Goal: Task Accomplishment & Management: Complete application form

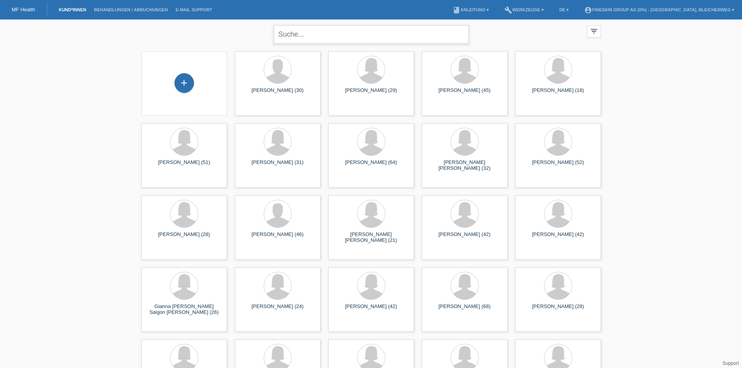
click at [395, 33] on input "text" at bounding box center [371, 34] width 195 height 18
type input "theis"
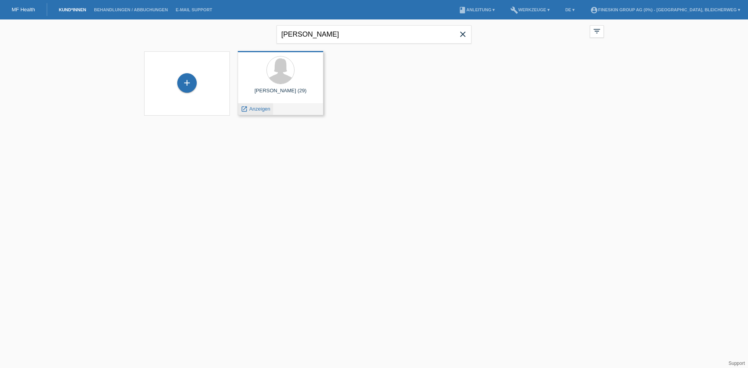
click at [258, 107] on span "Anzeigen" at bounding box center [259, 109] width 21 height 6
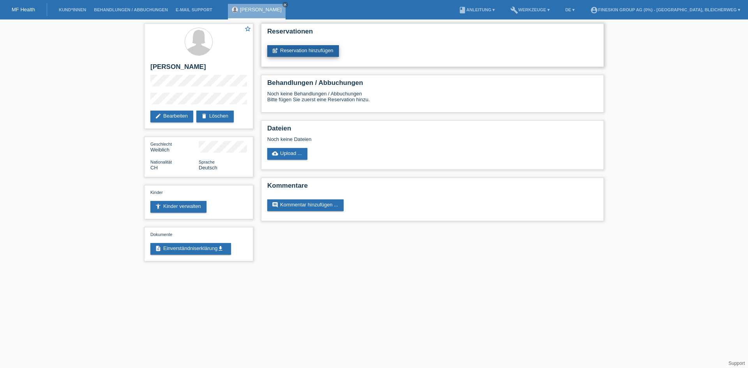
click at [301, 52] on link "post_add Reservation hinzufügen" at bounding box center [303, 51] width 72 height 12
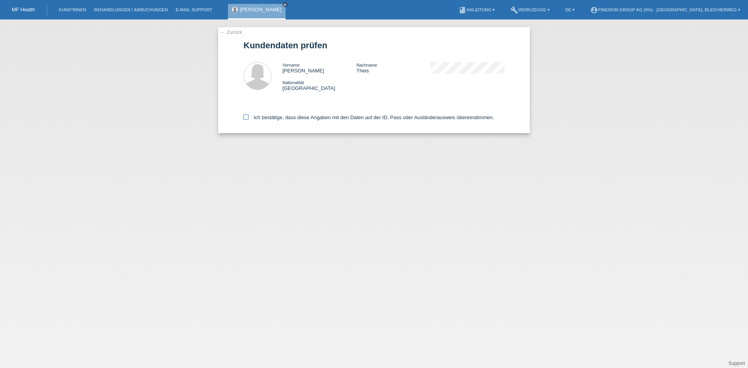
click at [246, 118] on icon at bounding box center [245, 117] width 5 height 5
click at [246, 118] on input "Ich bestätige, dass diese Angaben mit den Daten auf der ID, Pass oder Ausländer…" at bounding box center [245, 117] width 5 height 5
checkbox input "true"
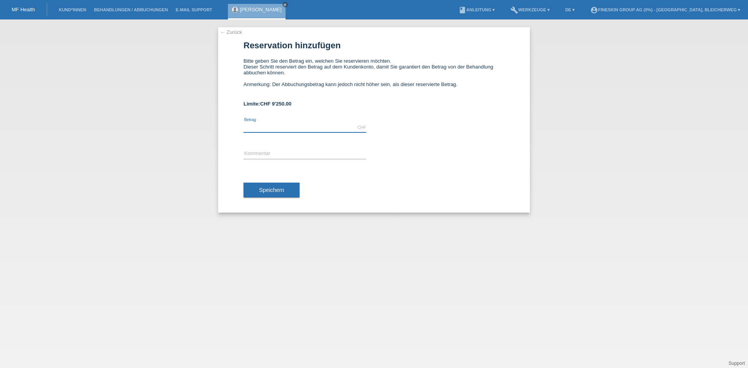
drag, startPoint x: 283, startPoint y: 125, endPoint x: 320, endPoint y: 127, distance: 36.7
click at [283, 125] on input "text" at bounding box center [304, 128] width 123 height 10
click at [429, 182] on div "Speichern" at bounding box center [373, 190] width 261 height 45
click at [282, 128] on input "text" at bounding box center [304, 128] width 123 height 10
type input "8890.00"
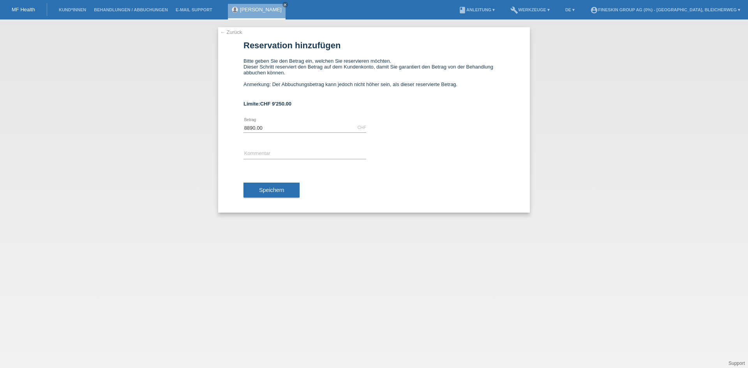
click at [272, 147] on div "error Kommentar" at bounding box center [304, 154] width 123 height 26
click at [272, 155] on input "text" at bounding box center [304, 154] width 123 height 10
type input "ZB_Nasenkorrektur_29082025"
click at [278, 187] on span "Speichern" at bounding box center [271, 190] width 25 height 6
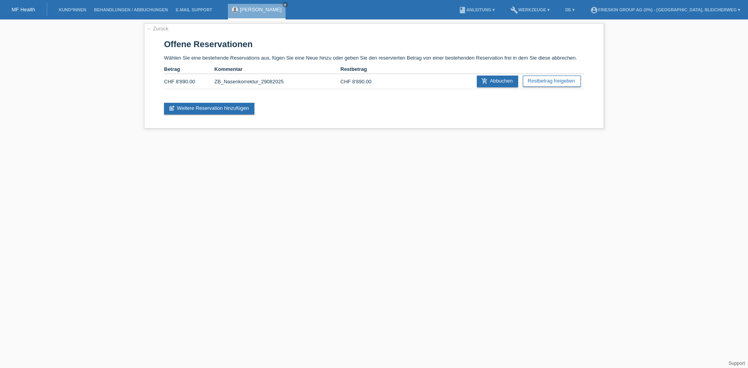
click at [22, 8] on link "MF Health" at bounding box center [23, 10] width 23 height 6
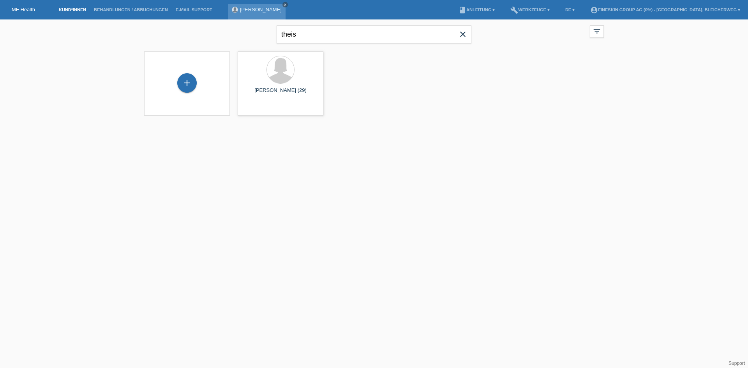
click at [283, 3] on icon "close" at bounding box center [285, 5] width 4 height 4
click at [258, 104] on div "launch Anzeigen" at bounding box center [255, 109] width 35 height 12
click at [258, 112] on div "launch Anzeigen" at bounding box center [255, 109] width 35 height 12
click at [258, 109] on span "Anzeigen" at bounding box center [259, 109] width 21 height 6
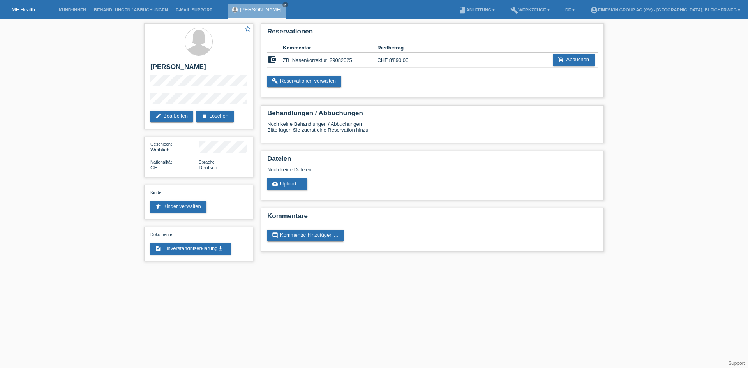
drag, startPoint x: 25, startPoint y: 7, endPoint x: 30, endPoint y: 9, distance: 4.6
click at [25, 7] on link "MF Health" at bounding box center [23, 10] width 23 height 6
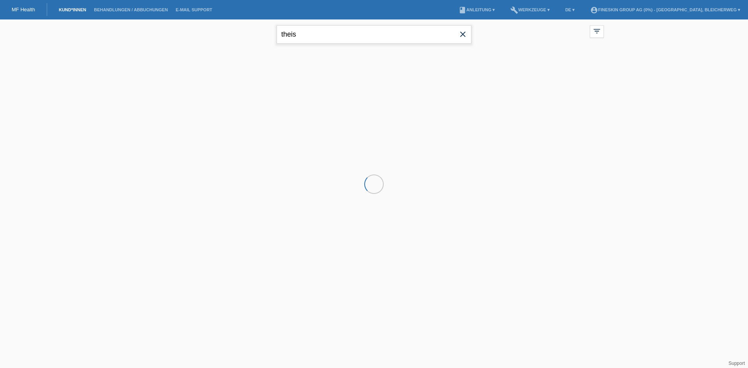
drag, startPoint x: 314, startPoint y: 37, endPoint x: 194, endPoint y: 34, distance: 120.0
click at [194, 34] on div "theis close filter_list view_module Alle Kund*innen anzeigen star Markierte Kun…" at bounding box center [373, 33] width 467 height 28
type input "ceren"
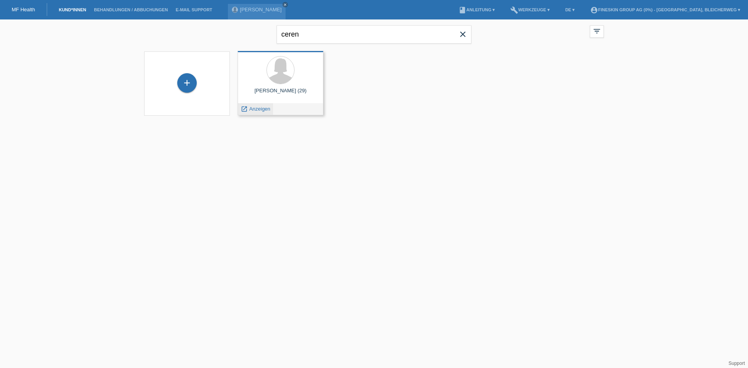
click at [252, 109] on span "Anzeigen" at bounding box center [259, 109] width 21 height 6
